Goal: Information Seeking & Learning: Learn about a topic

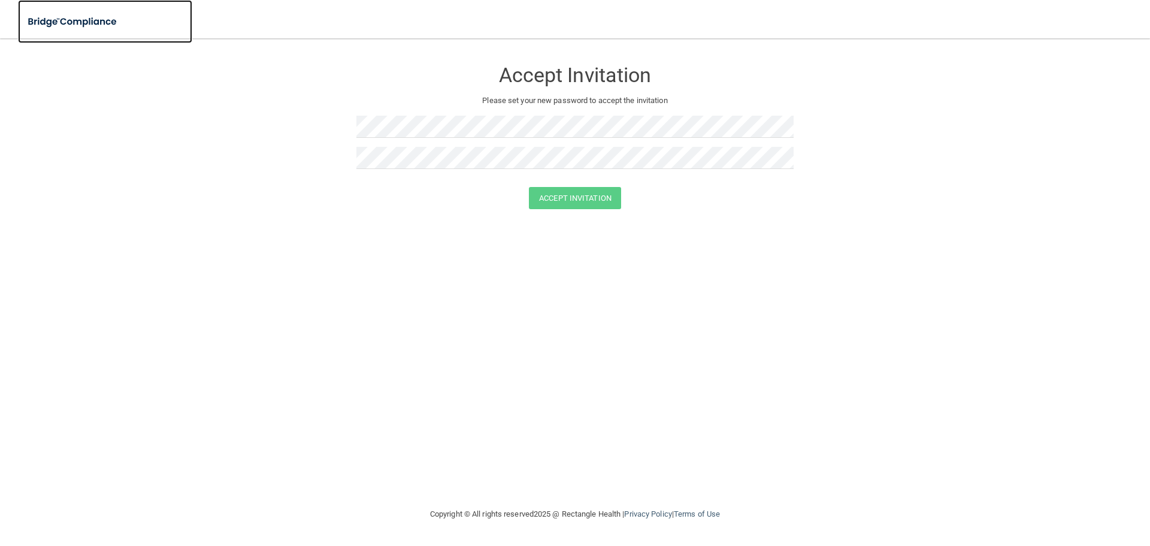
click at [89, 20] on img at bounding box center [73, 22] width 110 height 25
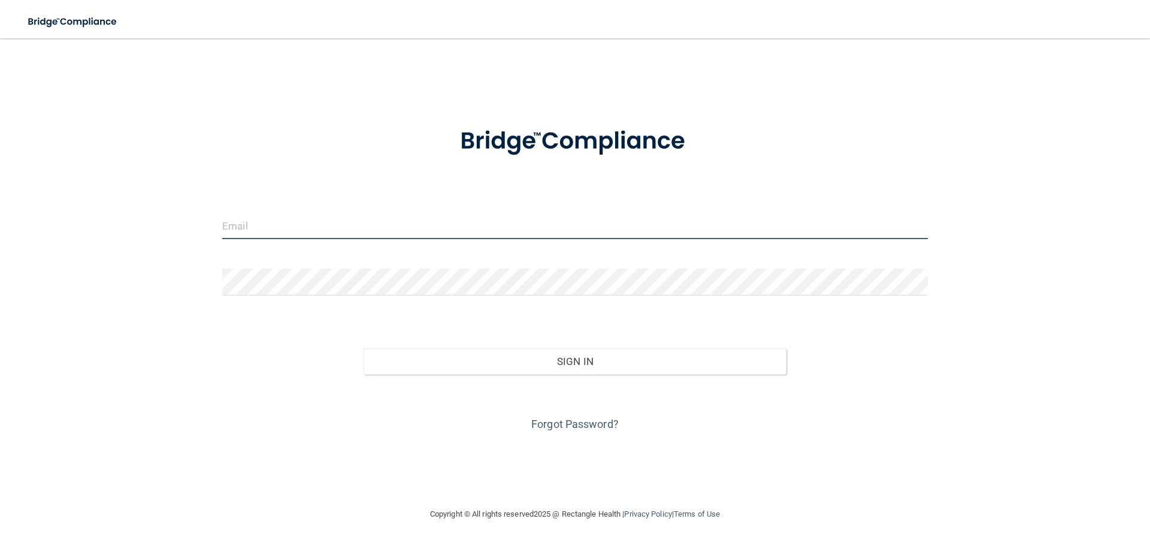
click at [283, 220] on input "email" at bounding box center [574, 225] width 705 height 27
click at [309, 222] on input "email" at bounding box center [574, 225] width 705 height 27
paste input "kristahofer@dakotadental4kids.com"
type input "kristahofer@dakotadental4kids.com"
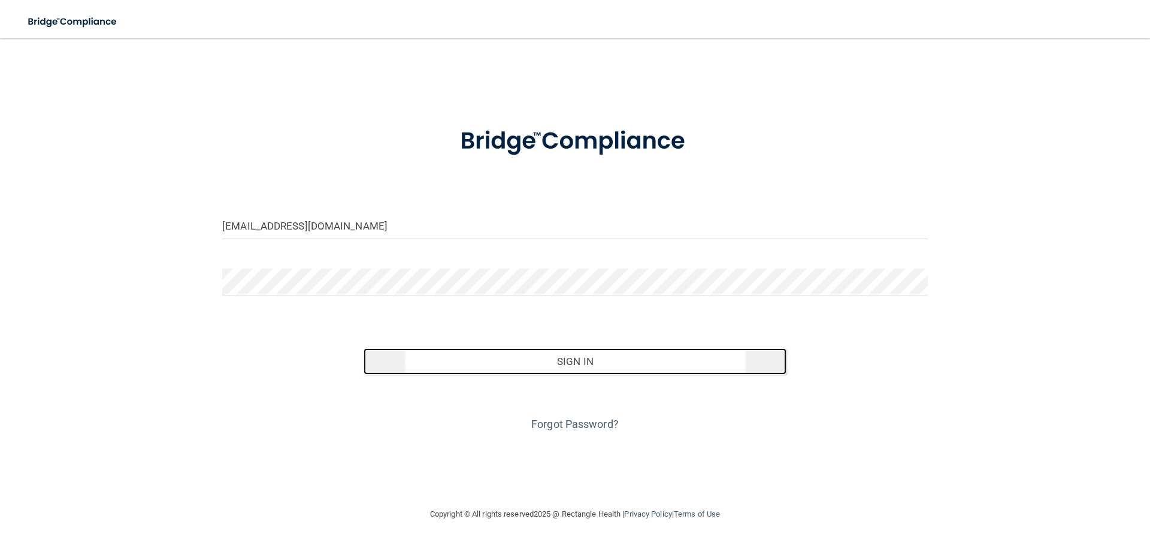
click at [601, 360] on button "Sign In" at bounding box center [575, 361] width 423 height 26
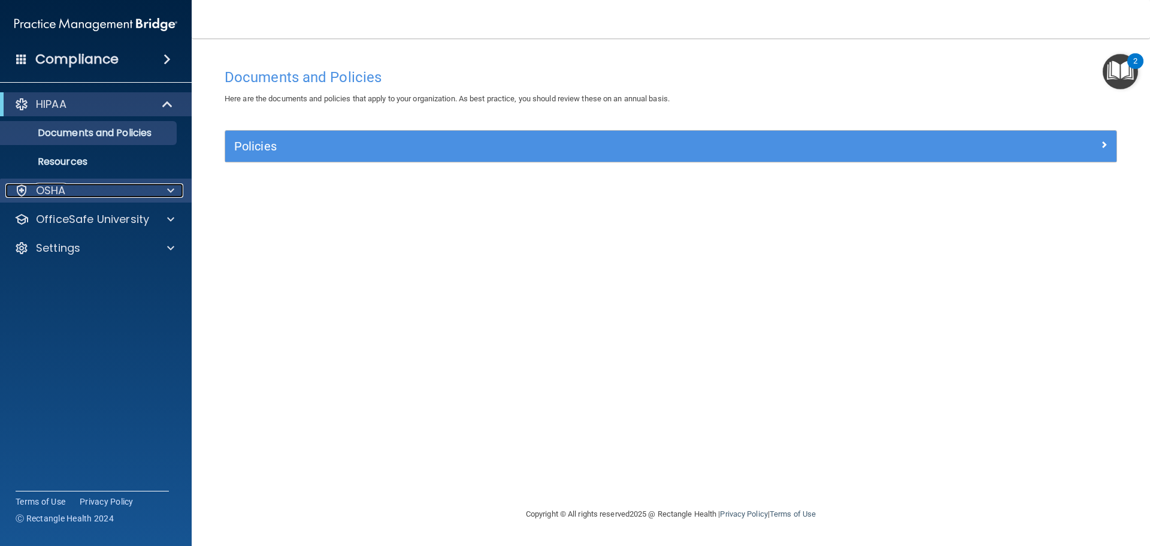
click at [169, 192] on span at bounding box center [170, 190] width 7 height 14
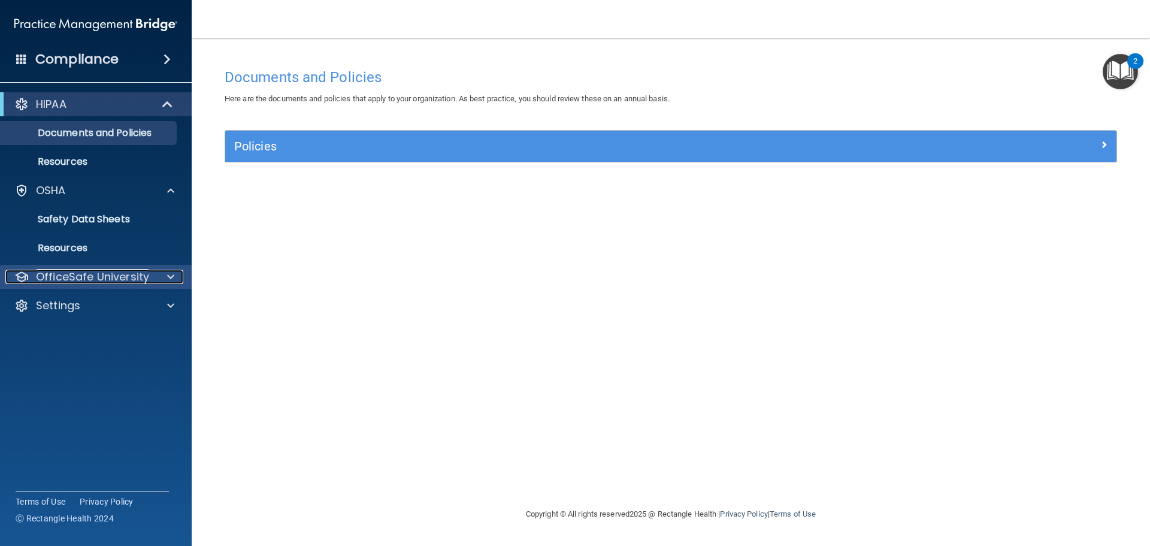
click at [166, 276] on div at bounding box center [169, 276] width 30 height 14
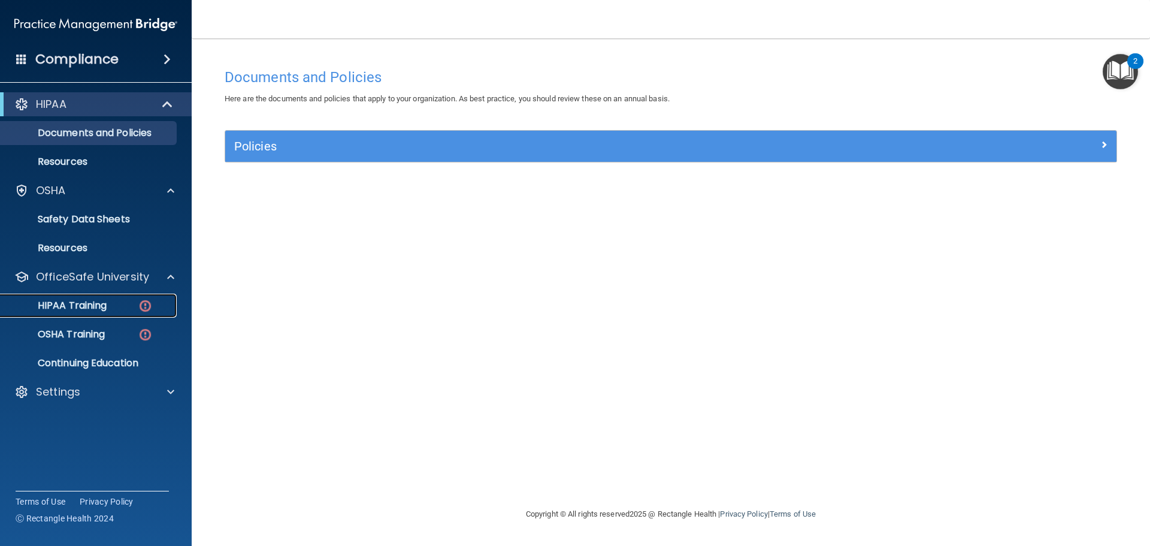
click at [84, 305] on p "HIPAA Training" at bounding box center [57, 305] width 99 height 12
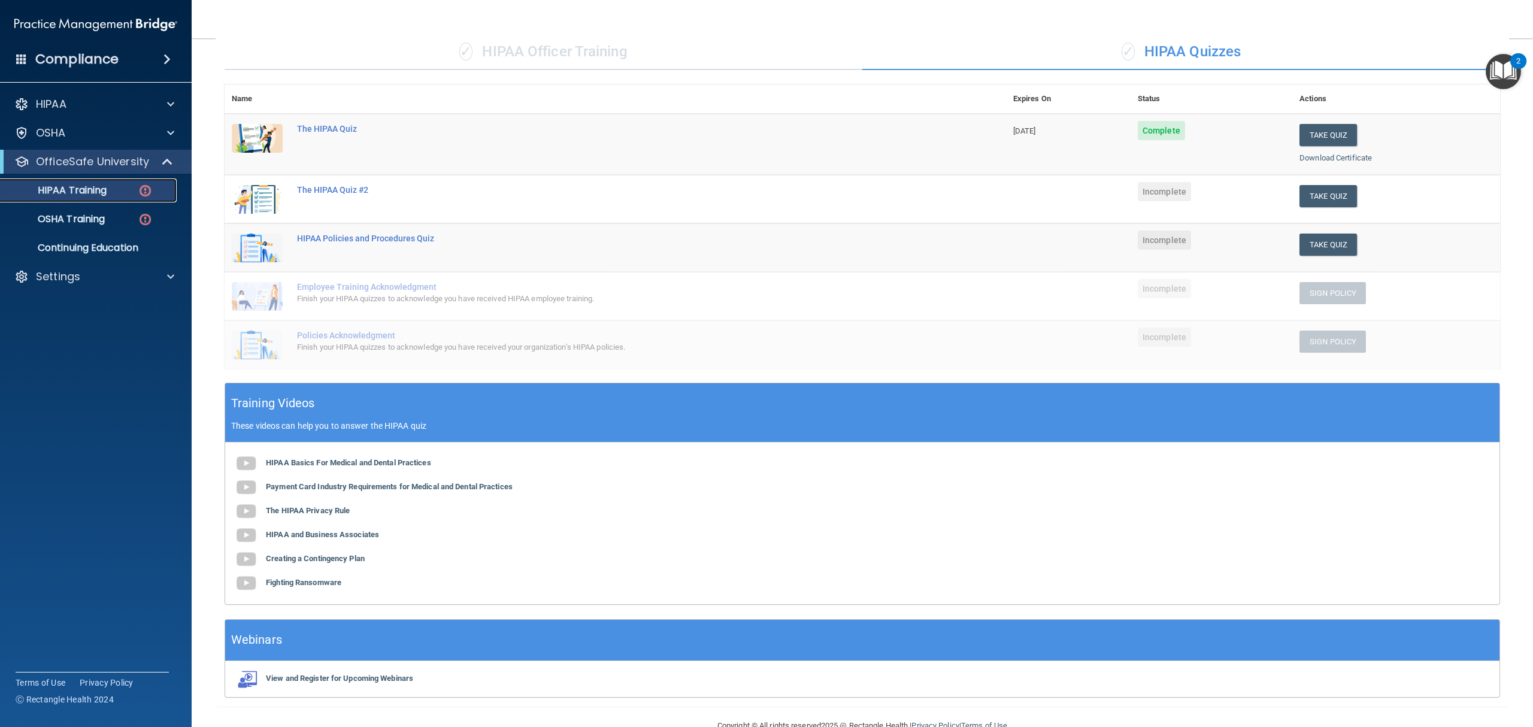
scroll to position [125, 0]
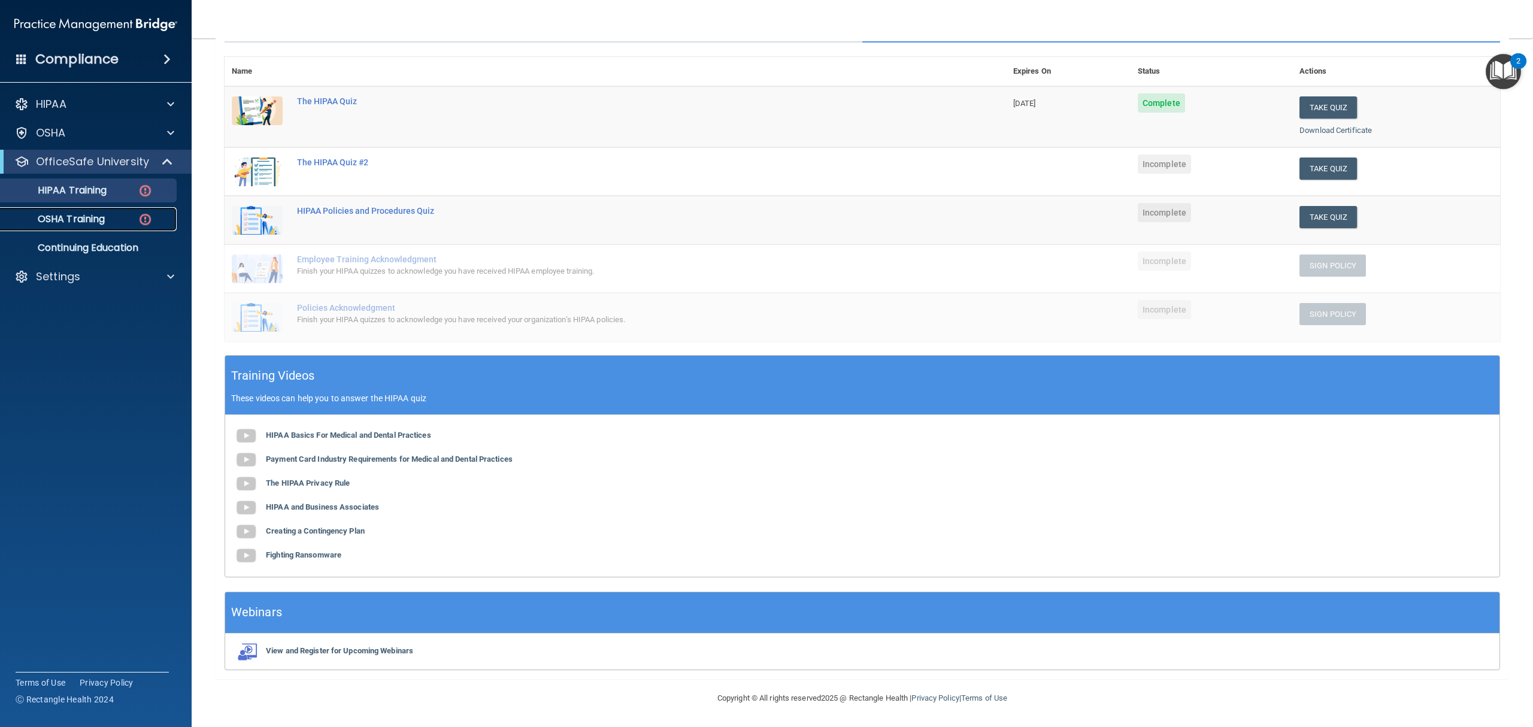
click at [104, 223] on p "OSHA Training" at bounding box center [56, 219] width 97 height 12
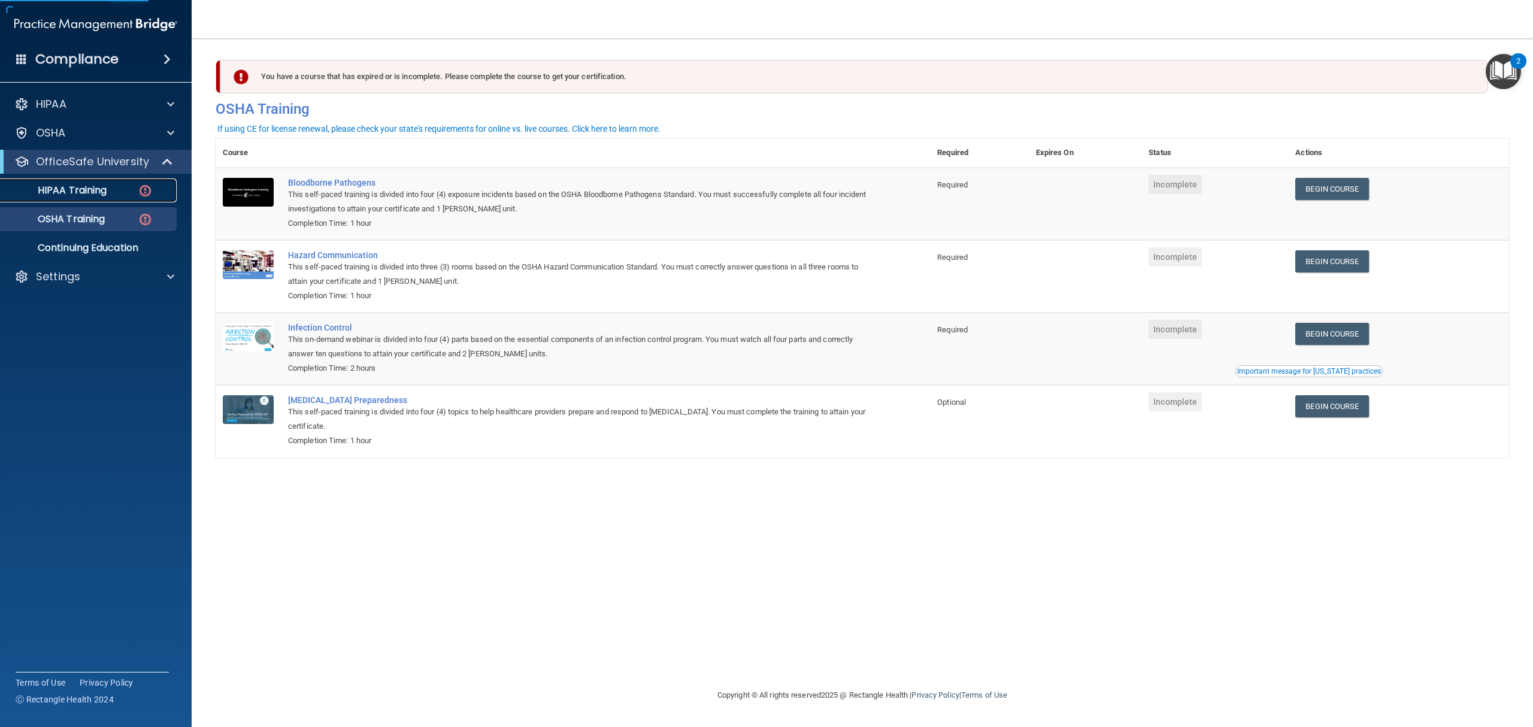
click at [82, 190] on p "HIPAA Training" at bounding box center [57, 190] width 99 height 12
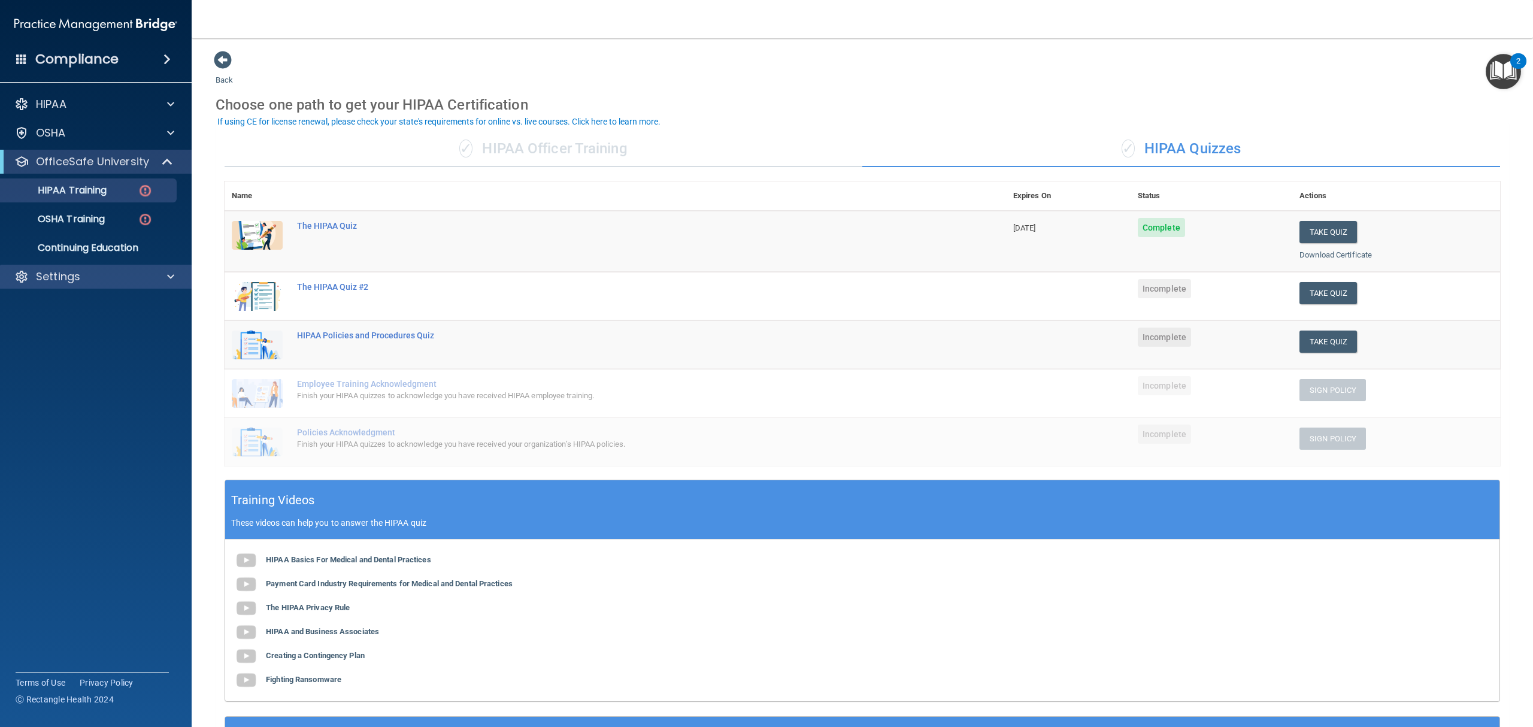
drag, startPoint x: 48, startPoint y: 267, endPoint x: 41, endPoint y: 267, distance: 7.2
click at [48, 267] on div "Settings" at bounding box center [96, 277] width 192 height 24
